Goal: Navigation & Orientation: Find specific page/section

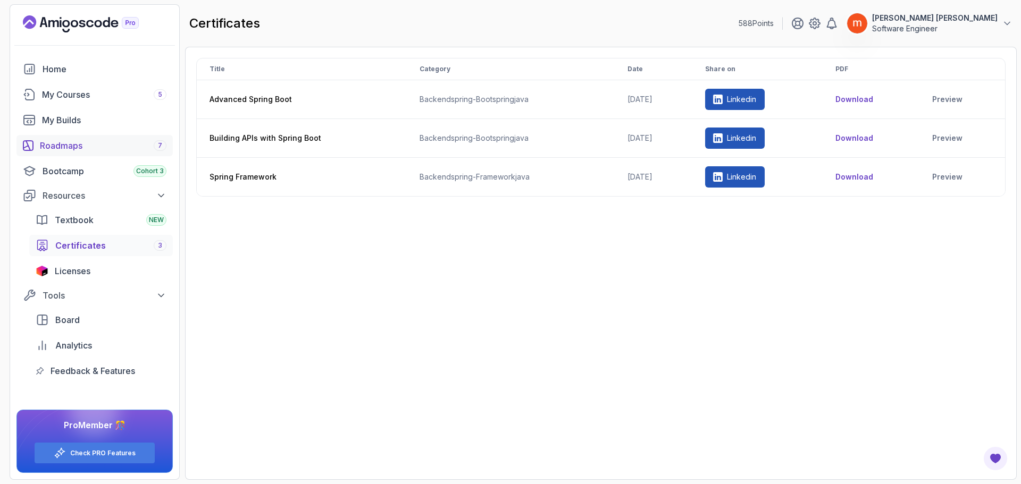
click at [87, 152] on link "Roadmaps 7" at bounding box center [94, 145] width 156 height 21
